Goal: Check status: Check status

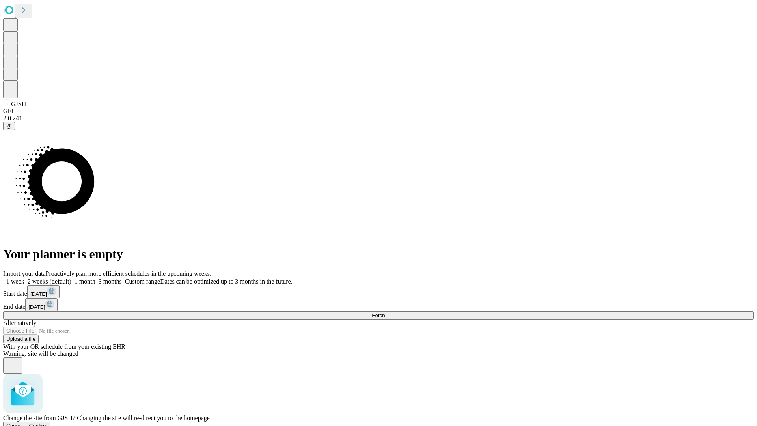
click at [48, 423] on span "Confirm" at bounding box center [38, 426] width 19 height 6
click at [71, 278] on label "2 weeks (default)" at bounding box center [47, 281] width 47 height 7
click at [385, 312] on span "Fetch" at bounding box center [378, 315] width 13 height 6
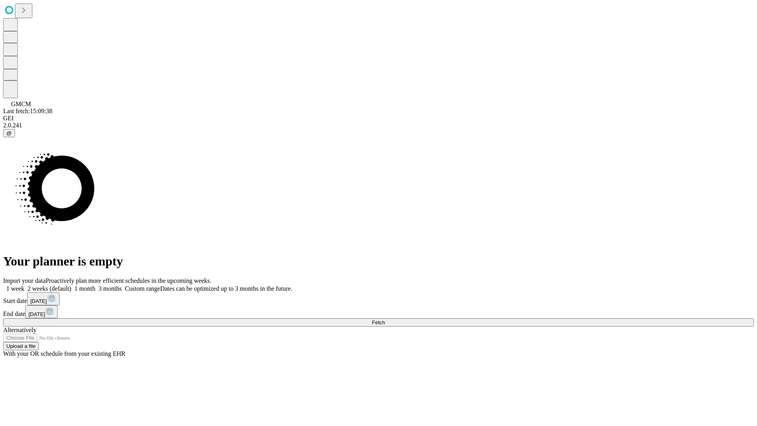
click at [71, 285] on label "2 weeks (default)" at bounding box center [47, 288] width 47 height 7
click at [385, 319] on span "Fetch" at bounding box center [378, 322] width 13 height 6
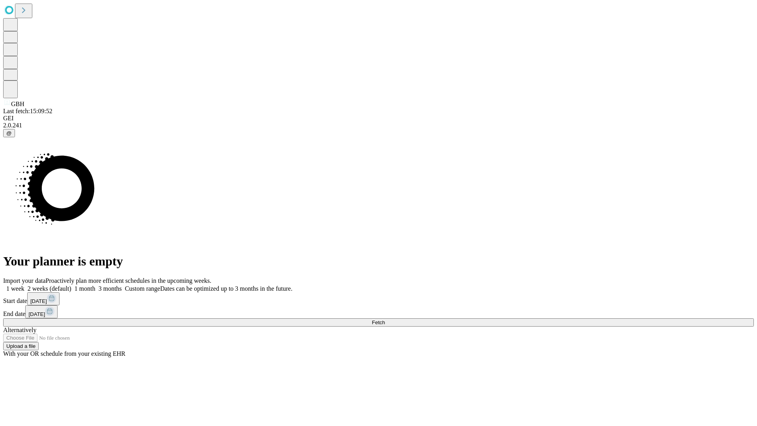
click at [71, 285] on label "2 weeks (default)" at bounding box center [47, 288] width 47 height 7
click at [385, 319] on span "Fetch" at bounding box center [378, 322] width 13 height 6
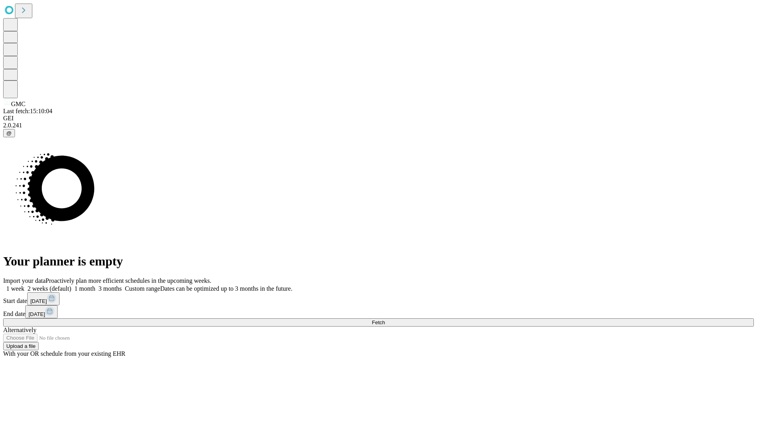
click at [71, 285] on label "2 weeks (default)" at bounding box center [47, 288] width 47 height 7
click at [385, 319] on span "Fetch" at bounding box center [378, 322] width 13 height 6
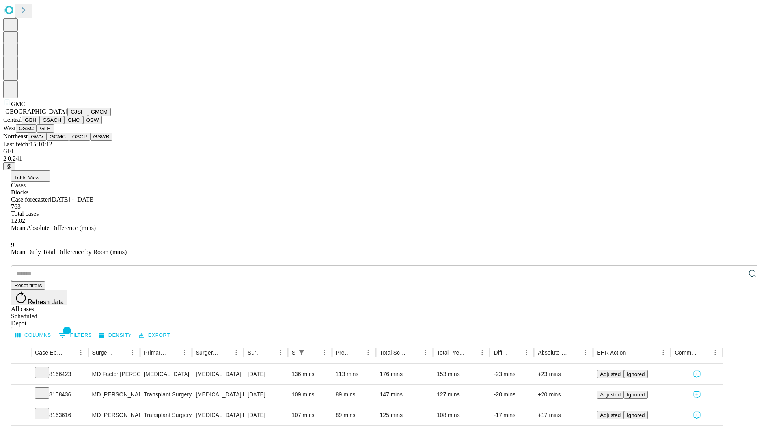
click at [83, 124] on button "OSW" at bounding box center [92, 120] width 19 height 8
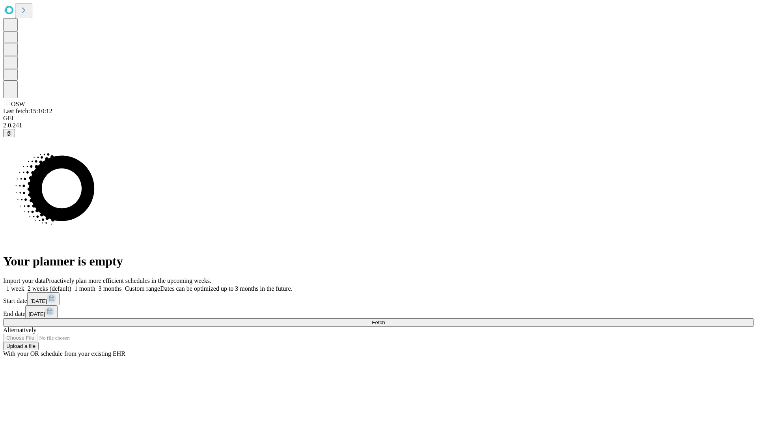
click at [71, 285] on label "2 weeks (default)" at bounding box center [47, 288] width 47 height 7
click at [385, 319] on span "Fetch" at bounding box center [378, 322] width 13 height 6
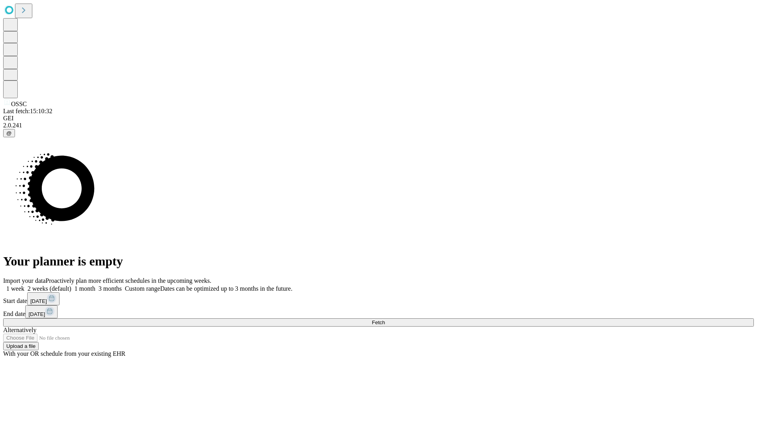
click at [385, 319] on span "Fetch" at bounding box center [378, 322] width 13 height 6
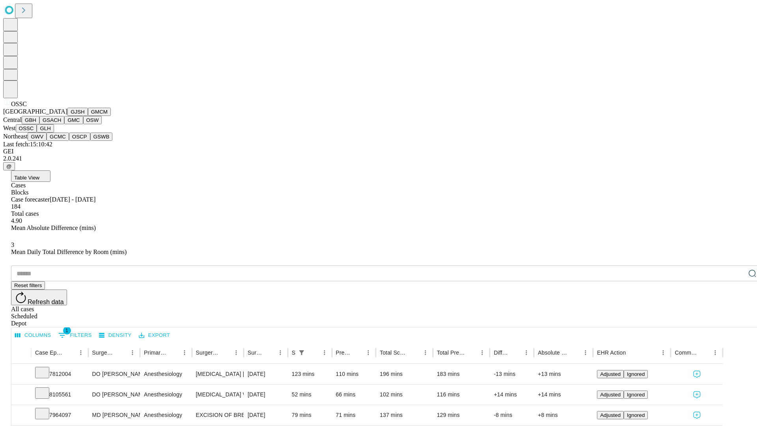
click at [54, 132] on button "GLH" at bounding box center [45, 128] width 17 height 8
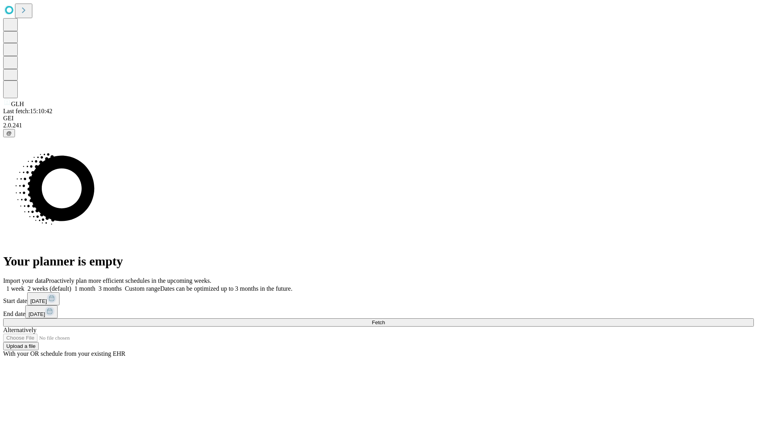
click at [71, 285] on label "2 weeks (default)" at bounding box center [47, 288] width 47 height 7
click at [385, 319] on span "Fetch" at bounding box center [378, 322] width 13 height 6
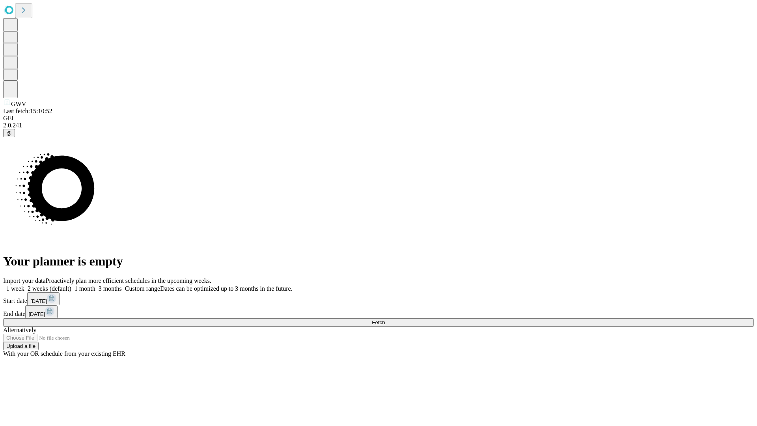
click at [71, 285] on label "2 weeks (default)" at bounding box center [47, 288] width 47 height 7
click at [385, 319] on span "Fetch" at bounding box center [378, 322] width 13 height 6
click at [71, 285] on label "2 weeks (default)" at bounding box center [47, 288] width 47 height 7
click at [385, 319] on span "Fetch" at bounding box center [378, 322] width 13 height 6
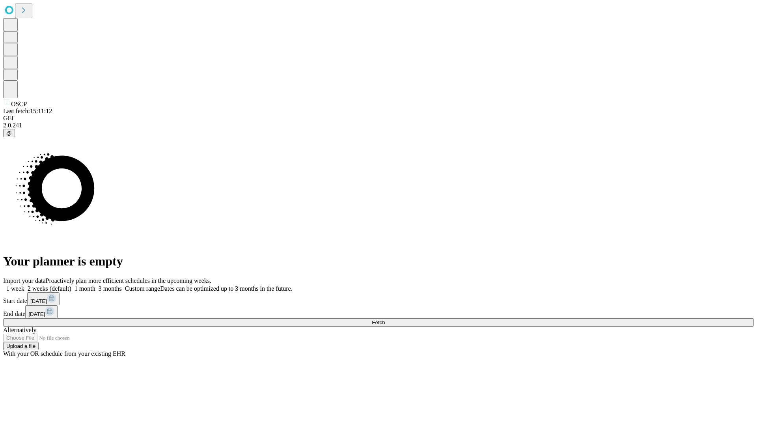
click at [71, 285] on label "2 weeks (default)" at bounding box center [47, 288] width 47 height 7
click at [385, 319] on span "Fetch" at bounding box center [378, 322] width 13 height 6
